Goal: Share content

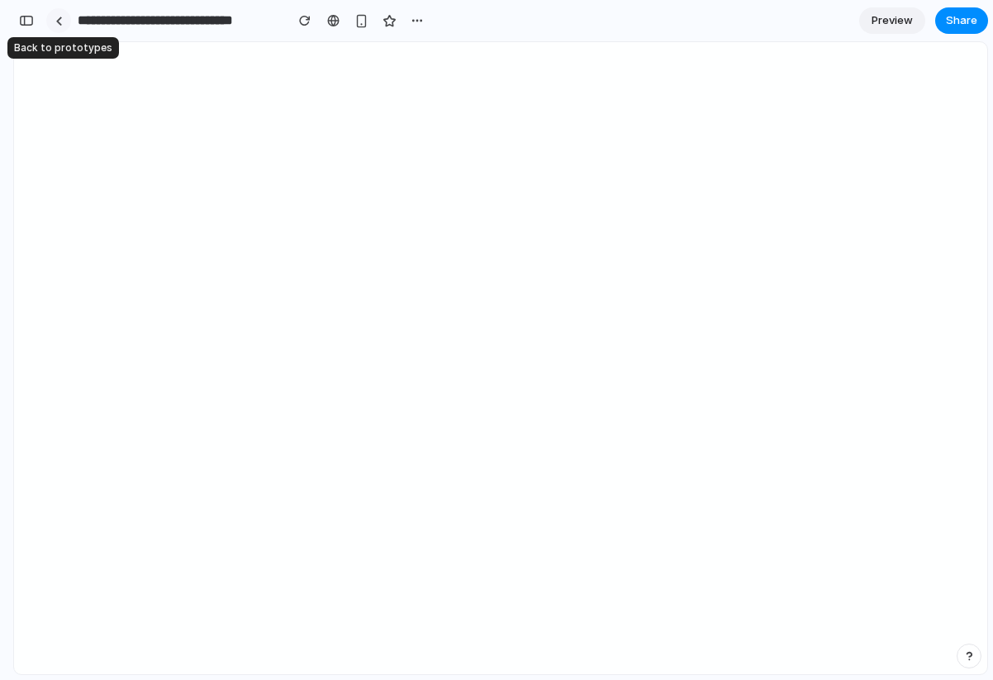
click at [64, 25] on link at bounding box center [58, 20] width 25 height 25
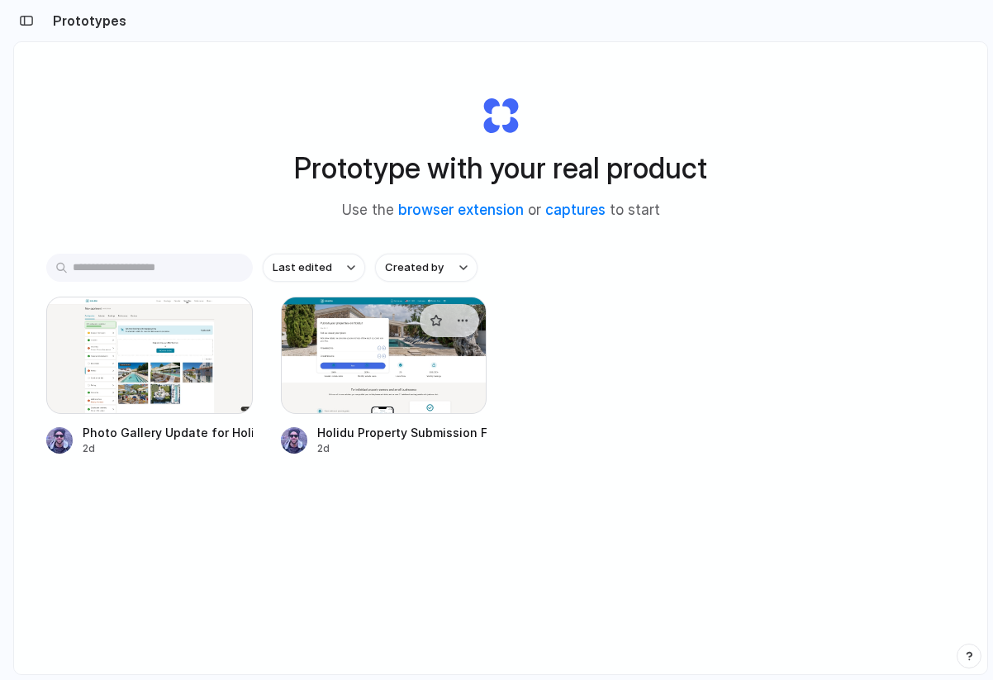
click at [386, 327] on div at bounding box center [384, 354] width 206 height 117
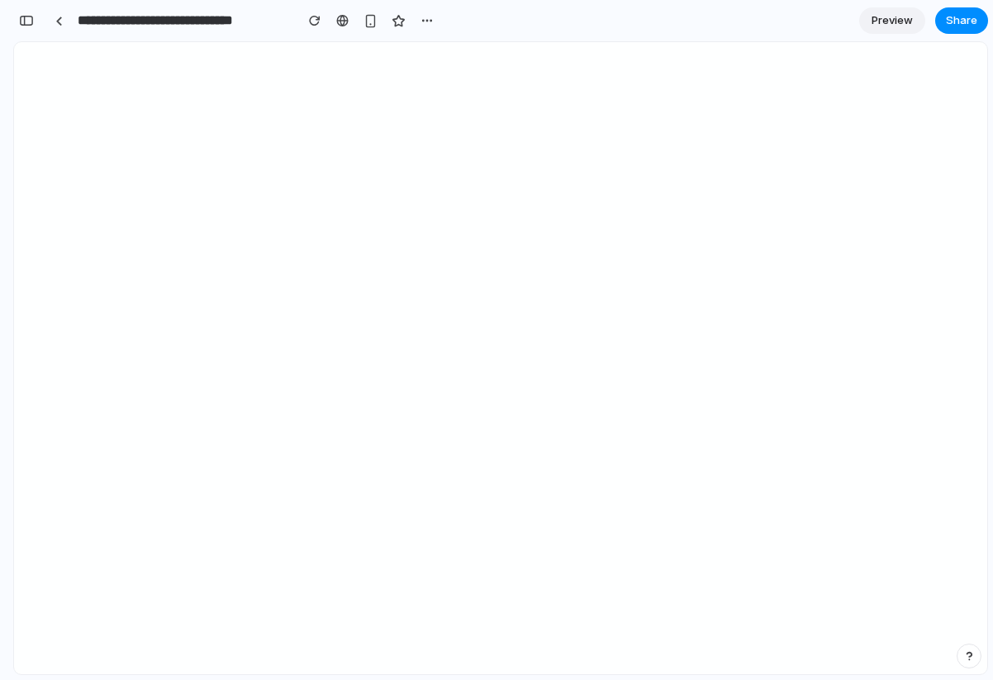
scroll to position [3806, 0]
click at [948, 17] on span "Share" at bounding box center [961, 20] width 31 height 17
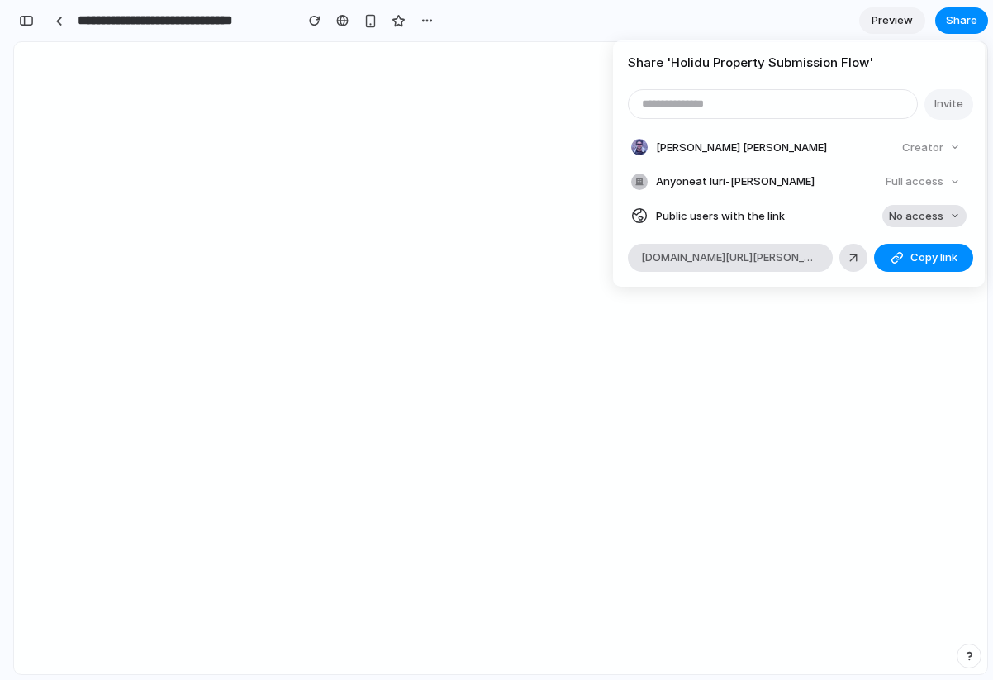
click at [945, 213] on button "No access" at bounding box center [924, 216] width 84 height 23
click at [904, 275] on span "Full access" at bounding box center [901, 277] width 58 height 17
click at [913, 249] on span "Copy link" at bounding box center [933, 257] width 47 height 17
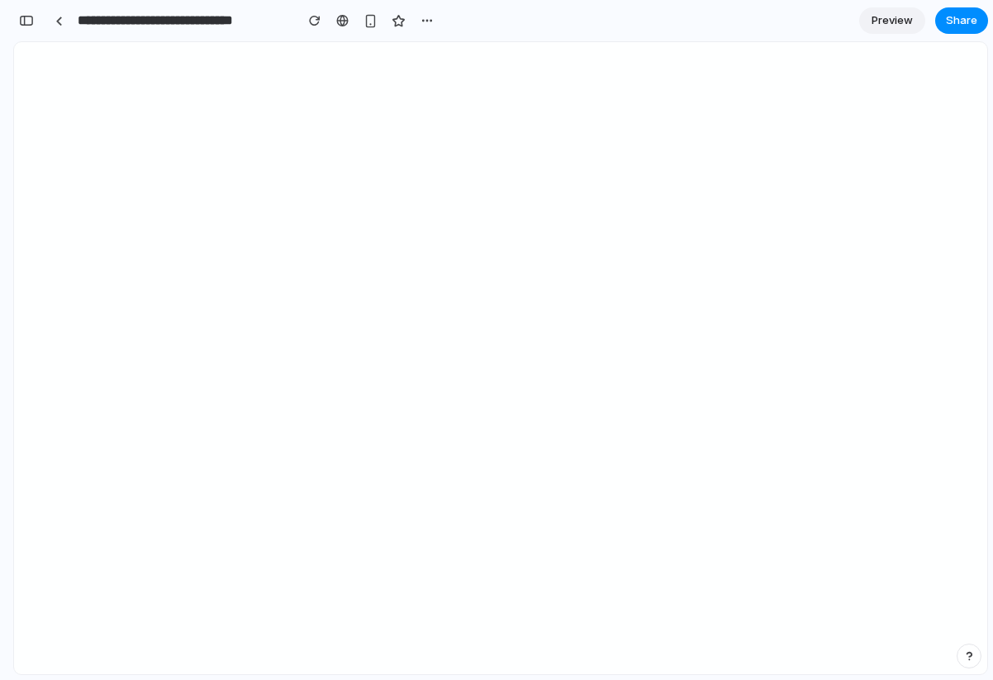
click at [60, 21] on div "Share ' Holidu Property Submission Flow ' Invite [PERSON_NAME] [PERSON_NAME] Cr…" at bounding box center [496, 340] width 993 height 680
click at [60, 21] on div at bounding box center [58, 21] width 7 height 9
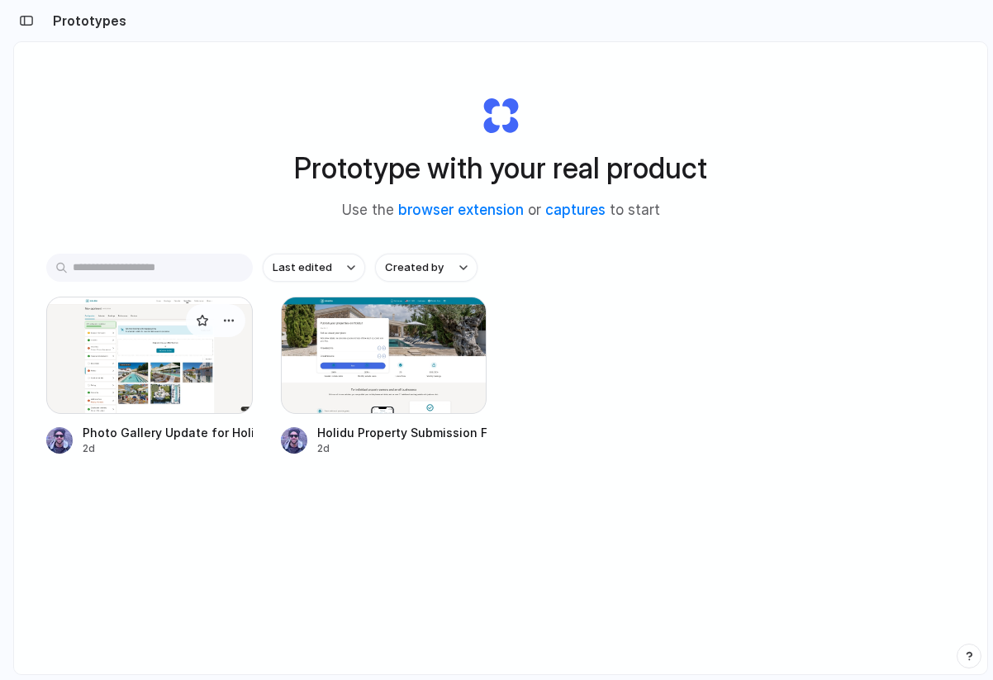
click at [159, 339] on div at bounding box center [149, 354] width 206 height 117
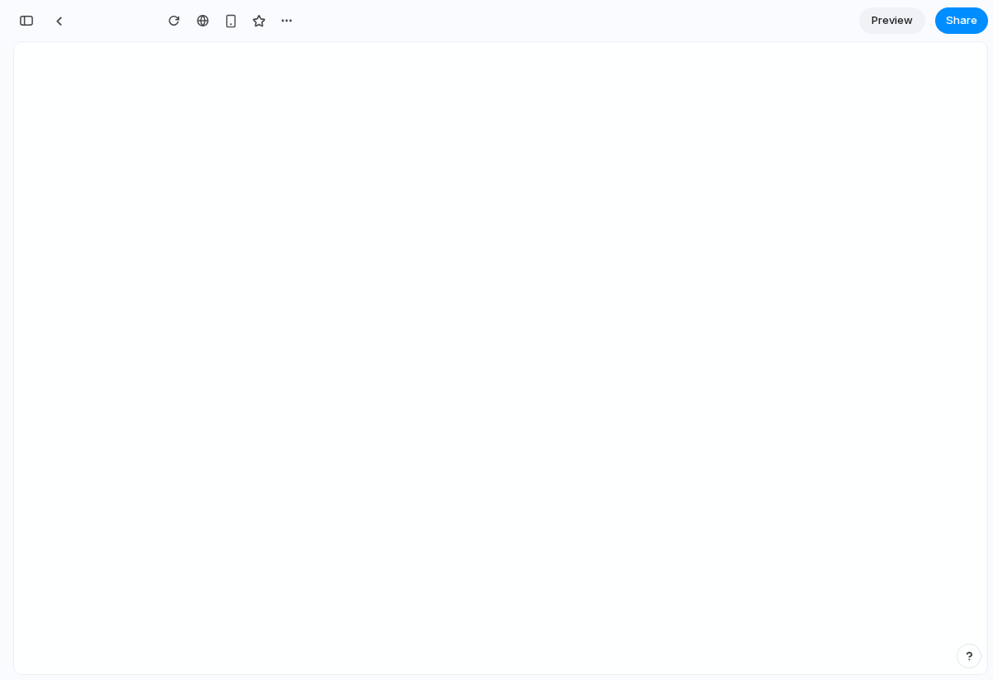
scroll to position [9091, 0]
click at [962, 17] on span "Share" at bounding box center [961, 20] width 31 height 17
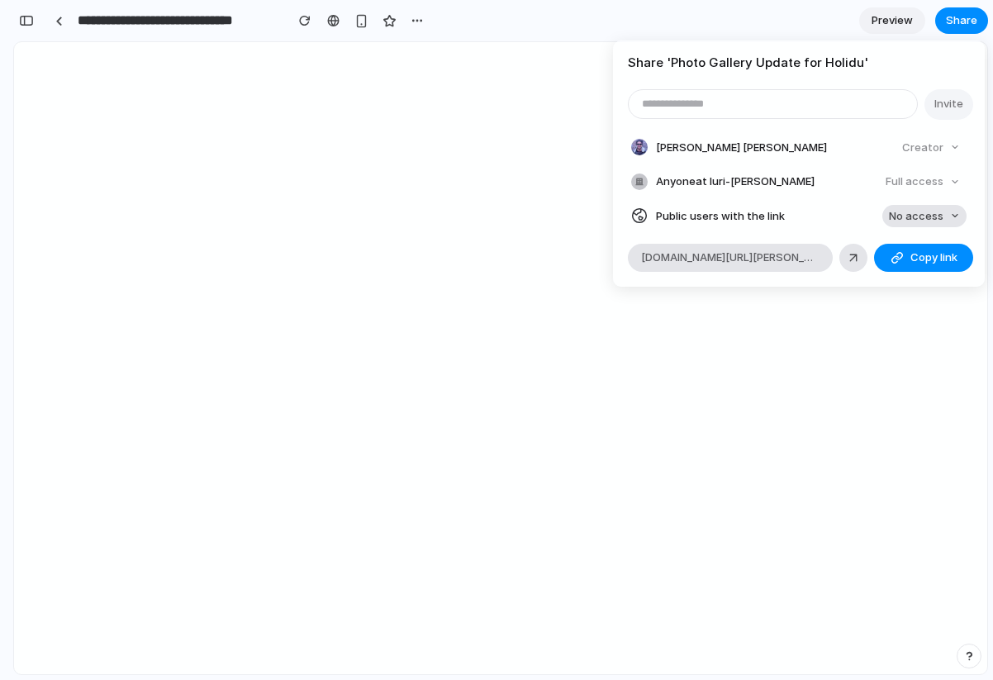
click at [915, 210] on span "No access" at bounding box center [916, 216] width 55 height 17
click at [898, 277] on span "Full access" at bounding box center [901, 277] width 58 height 17
click at [922, 253] on span "Copy link" at bounding box center [933, 257] width 47 height 17
